Goal: Find specific page/section: Find specific page/section

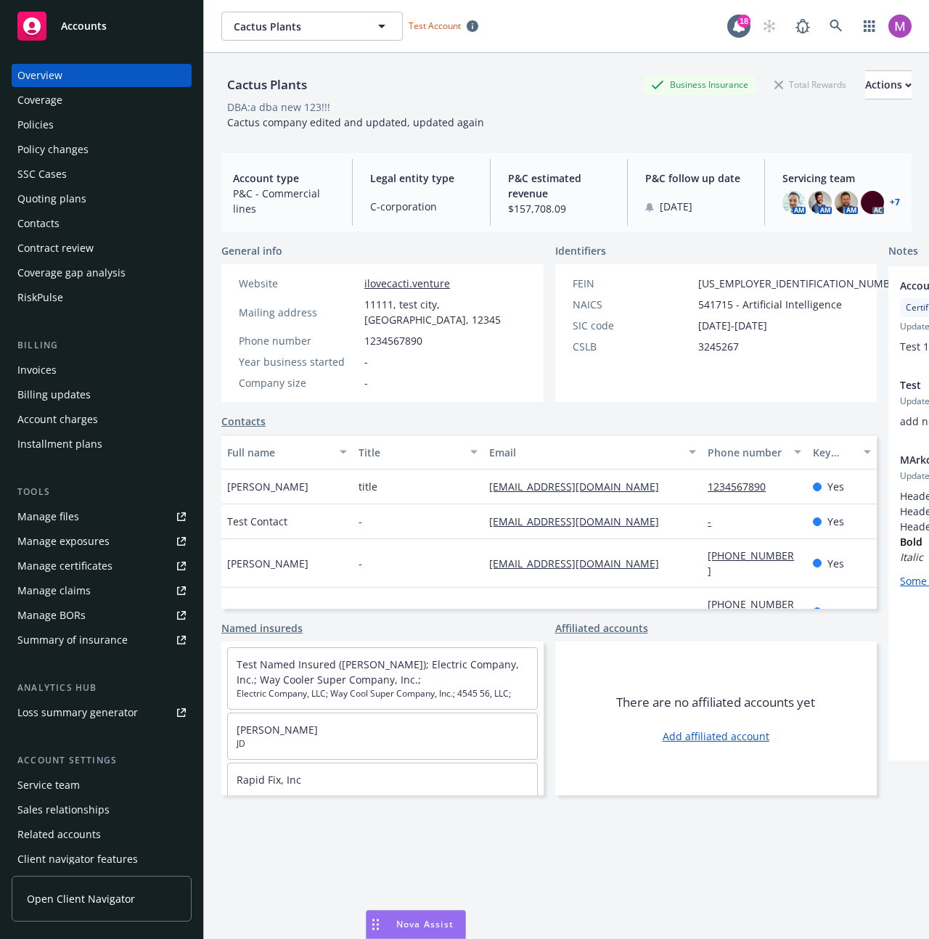
click at [67, 119] on div "Policies" at bounding box center [101, 124] width 168 height 23
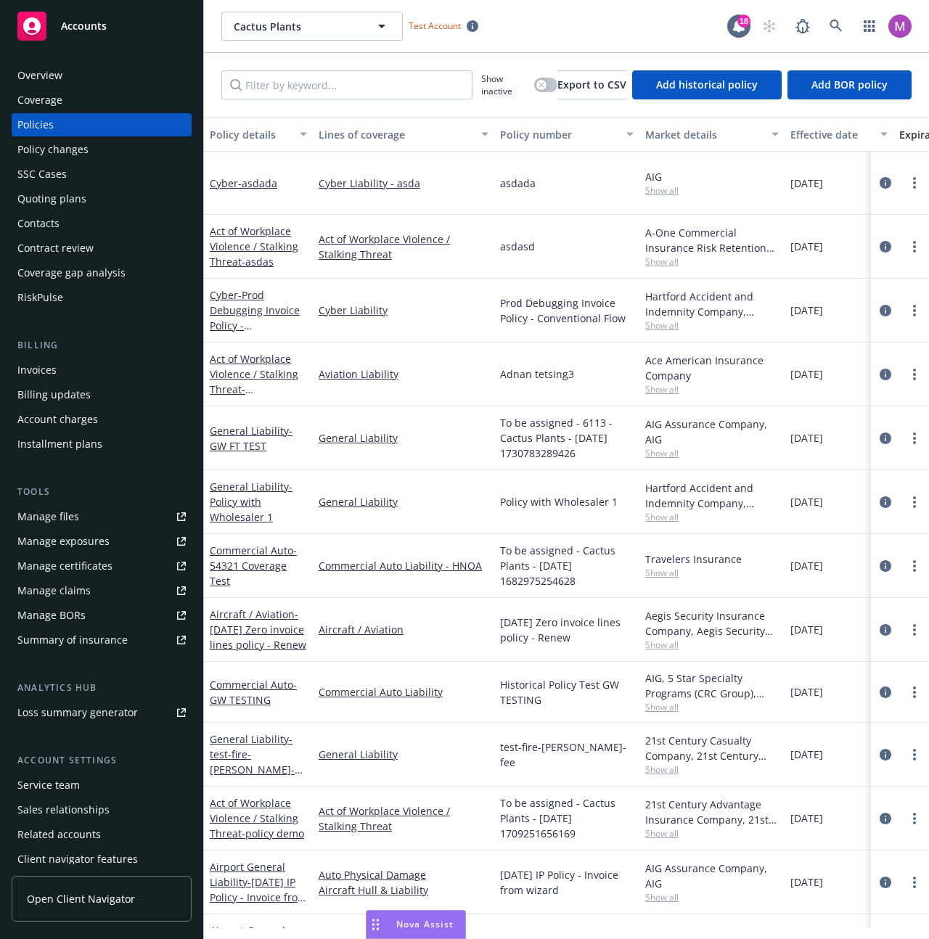
click at [23, 927] on div "Open Client Navigator" at bounding box center [102, 901] width 180 height 75
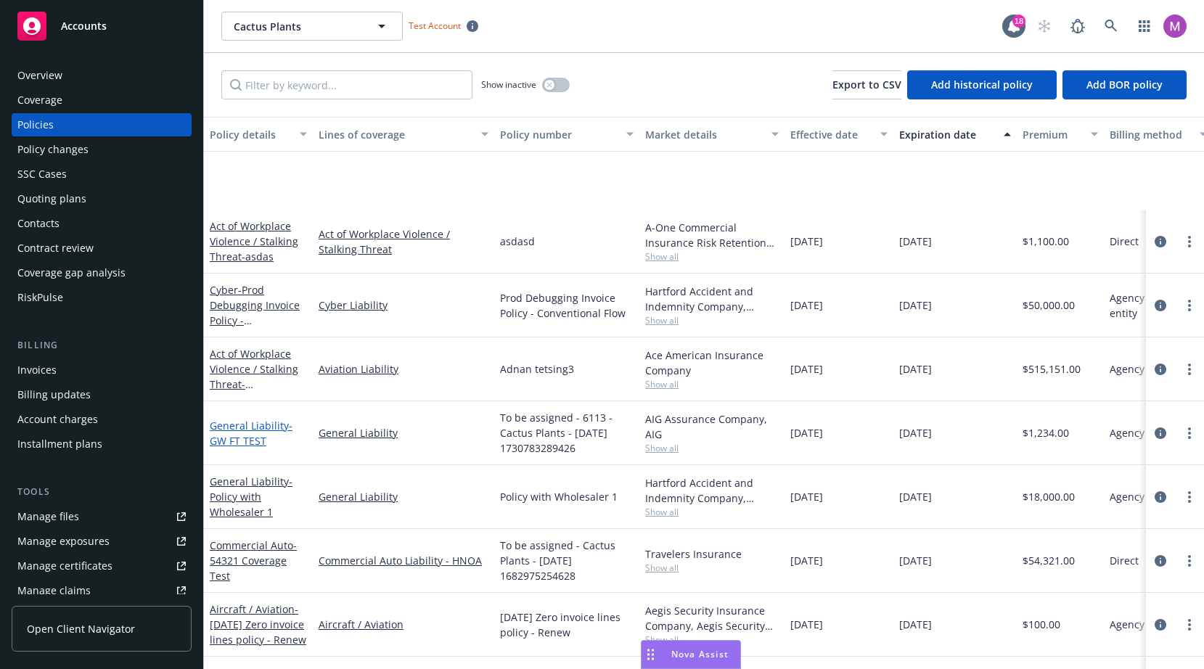
scroll to position [571, 0]
